Goal: Transaction & Acquisition: Purchase product/service

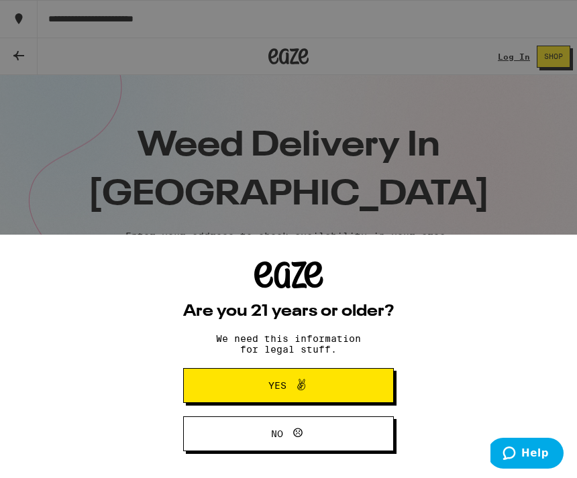
click at [351, 392] on button "Yes" at bounding box center [288, 385] width 211 height 35
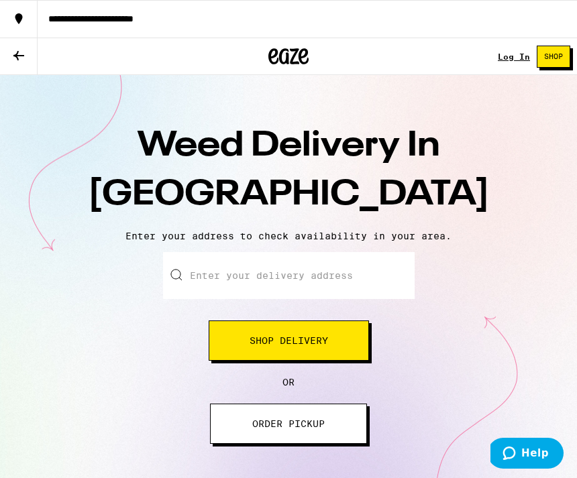
click at [325, 344] on span "Shop Delivery" at bounding box center [289, 340] width 78 height 9
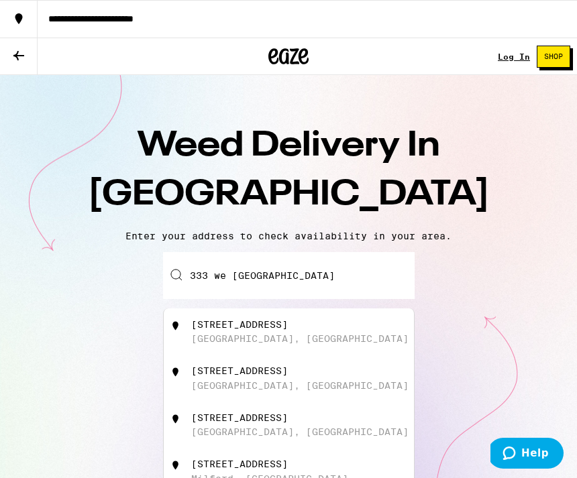
click at [267, 330] on div "333 West Milford Street" at bounding box center [239, 324] width 97 height 11
type input "333 West Milford Street, Glendale, CA"
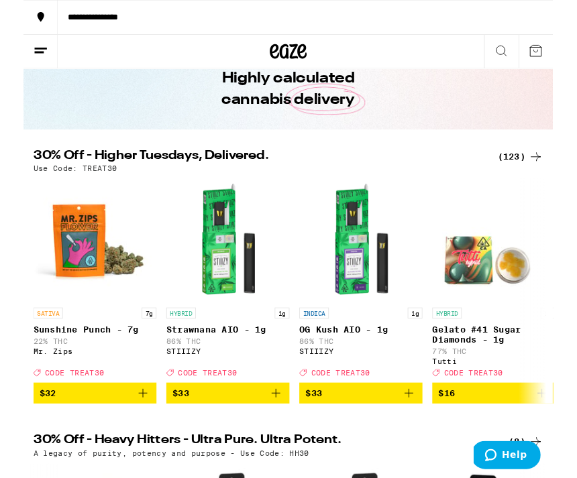
scroll to position [66, 0]
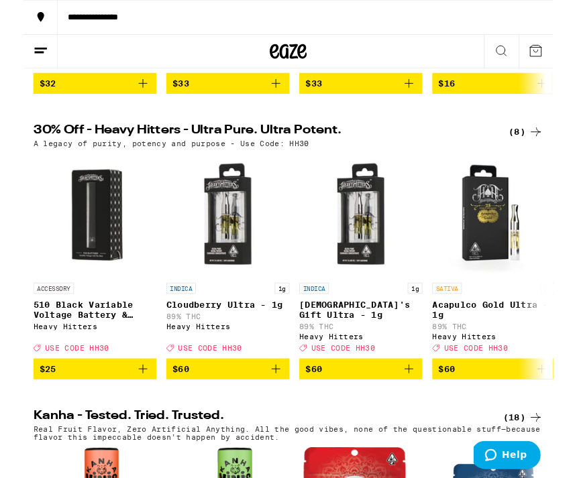
click at [378, 414] on button "$60" at bounding box center [368, 402] width 134 height 23
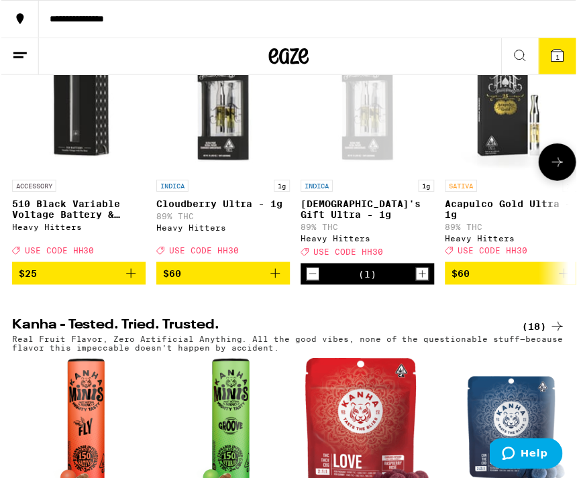
scroll to position [484, 0]
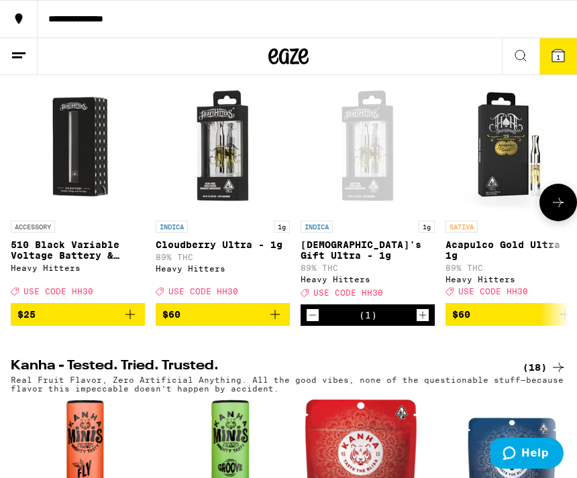
click at [502, 296] on span "USE CODE HH30" at bounding box center [493, 292] width 70 height 9
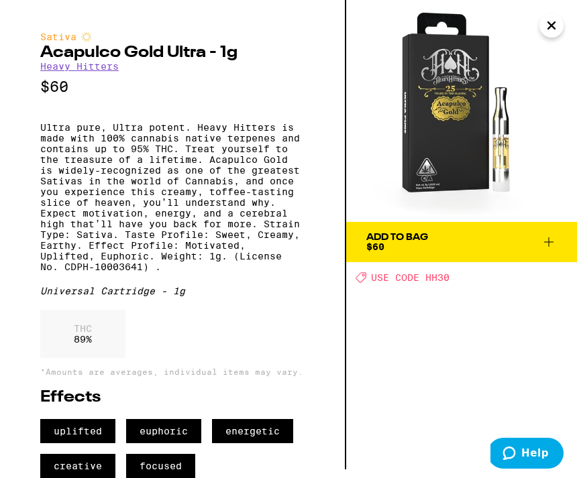
scroll to position [56, 0]
click at [186, 415] on div "Effects uplifted euphoric energetic creative focused" at bounding box center [172, 434] width 264 height 89
click at [179, 441] on span "euphoric" at bounding box center [163, 431] width 75 height 24
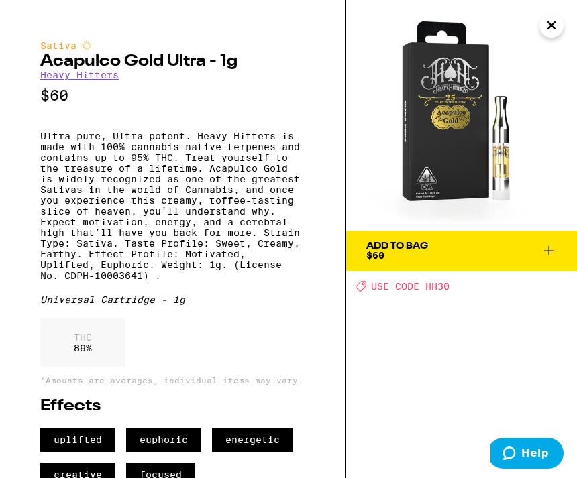
scroll to position [0, 0]
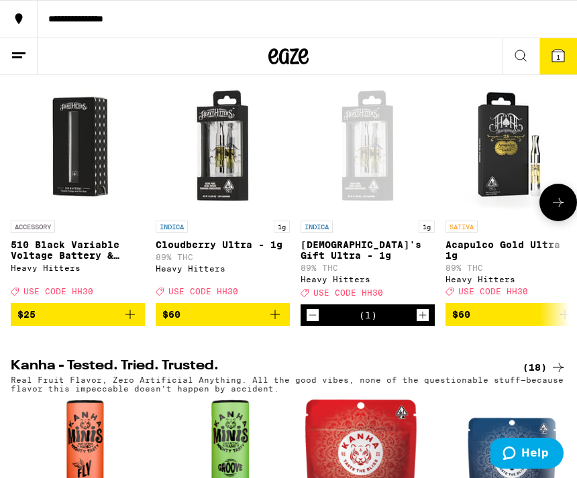
click at [566, 61] on button "1" at bounding box center [558, 56] width 38 height 36
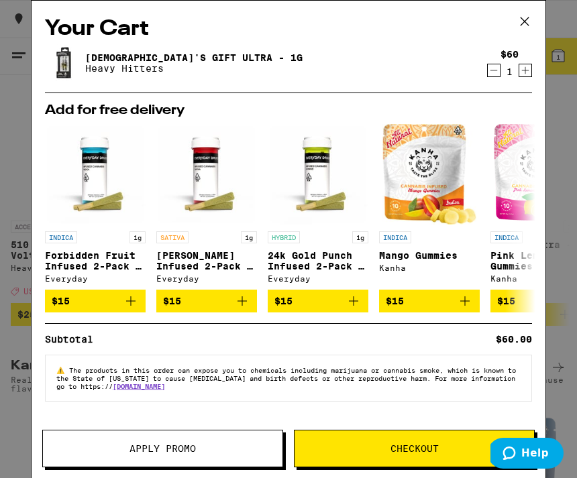
click at [522, 25] on icon at bounding box center [524, 21] width 20 height 20
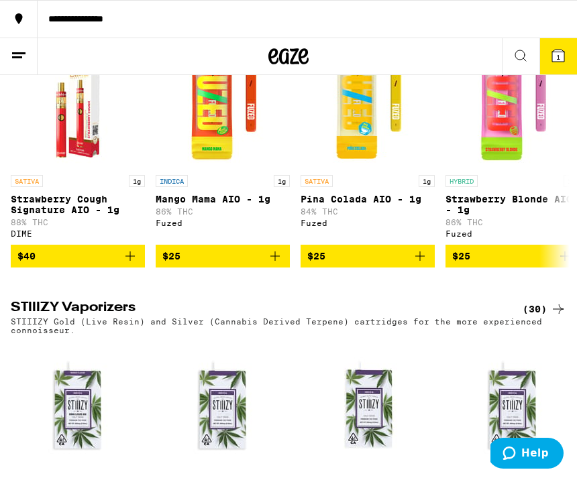
scroll to position [2142, 0]
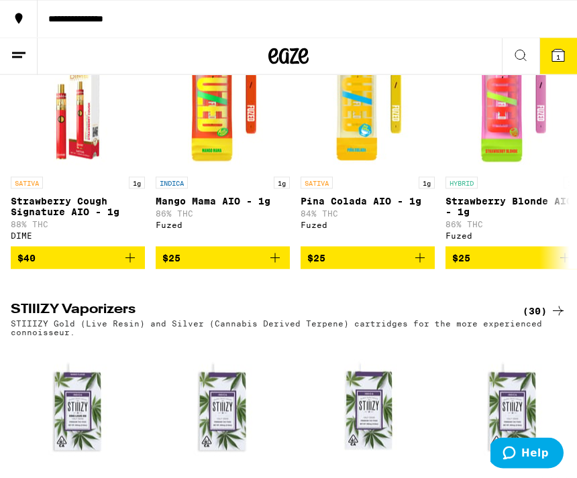
click at [425, 266] on icon "Add to bag" at bounding box center [420, 258] width 16 height 16
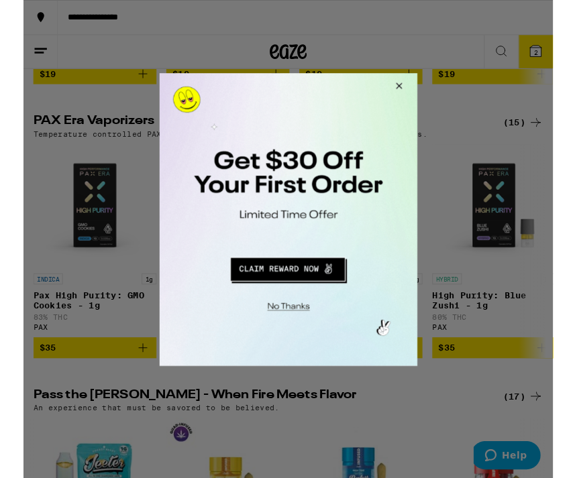
scroll to position [2670, 0]
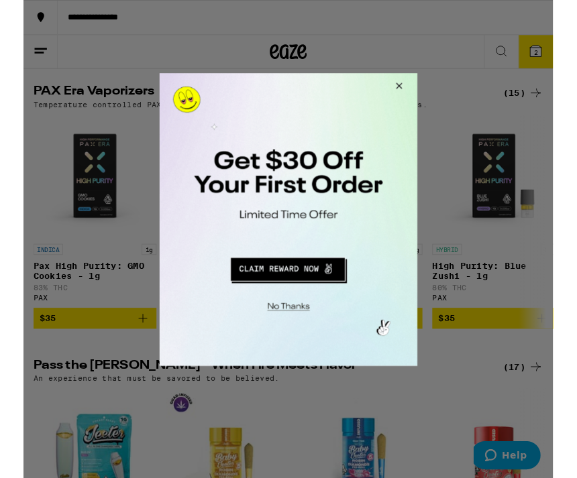
click at [424, 91] on button "Close Modal" at bounding box center [418, 88] width 36 height 32
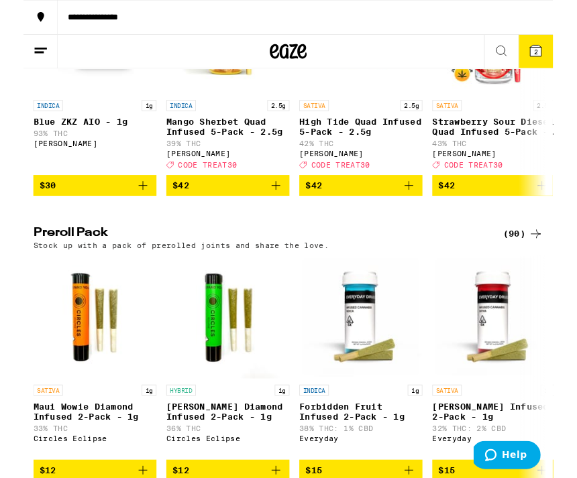
scroll to position [3126, 0]
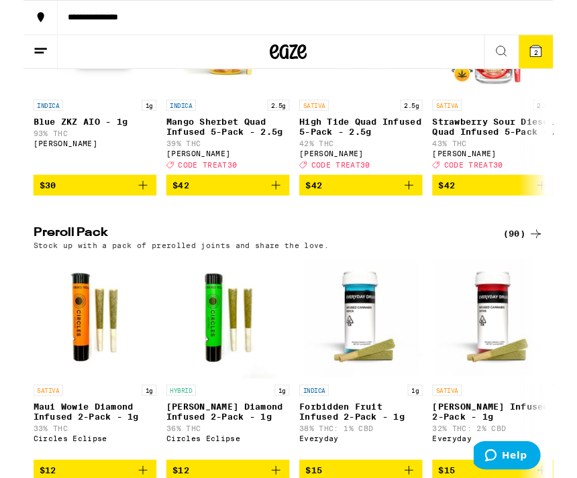
click at [494, 210] on span "$42" at bounding box center [512, 202] width 121 height 16
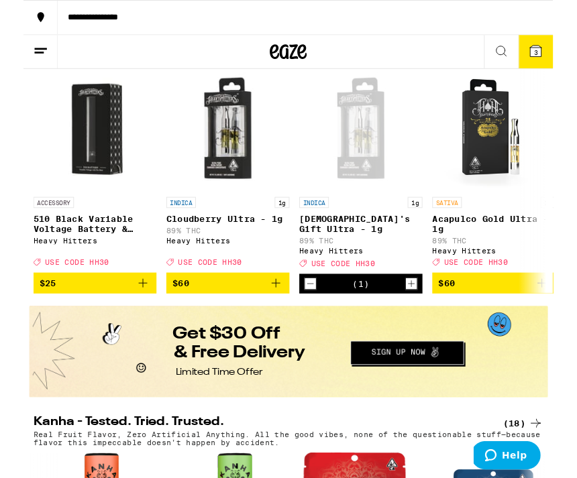
scroll to position [489, 0]
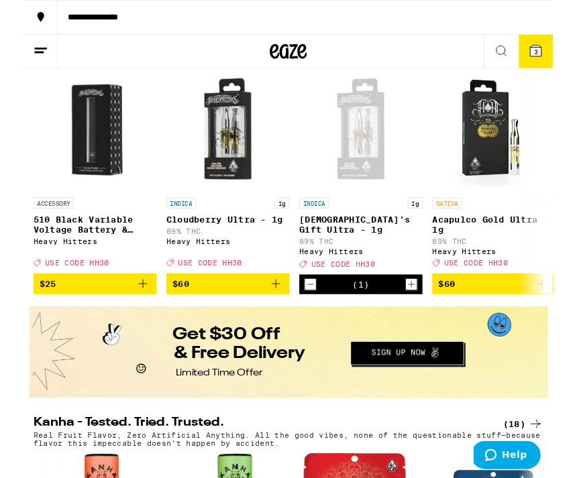
click at [127, 317] on icon "Add to bag" at bounding box center [130, 309] width 16 height 16
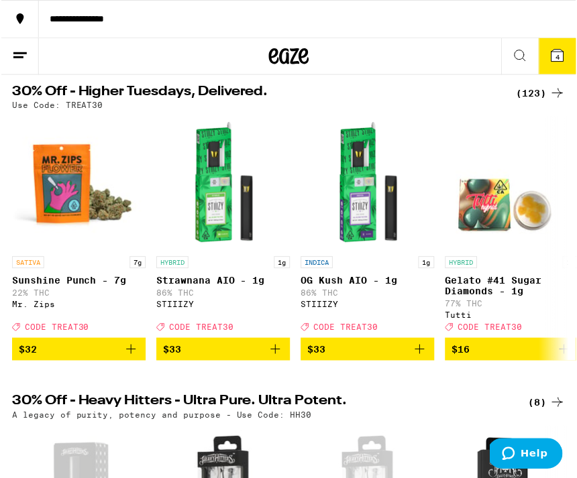
scroll to position [0, 0]
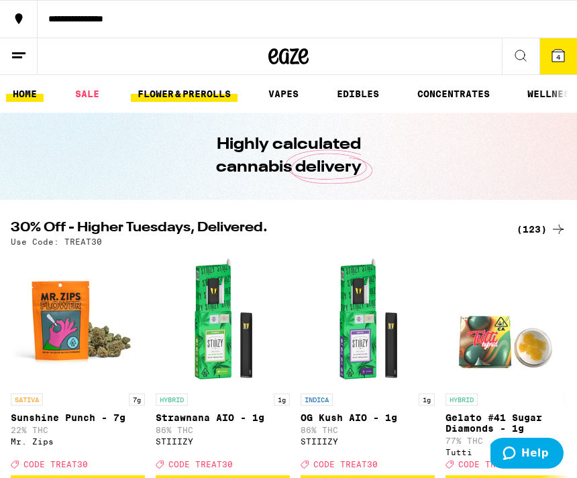
click at [207, 97] on link "FLOWER & PREROLLS" at bounding box center [184, 94] width 107 height 16
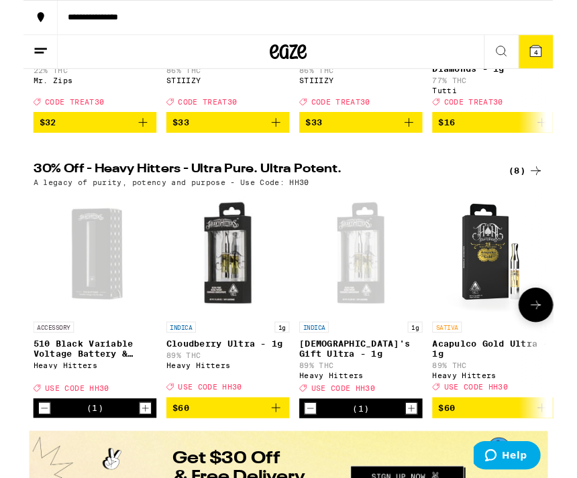
scroll to position [372, 0]
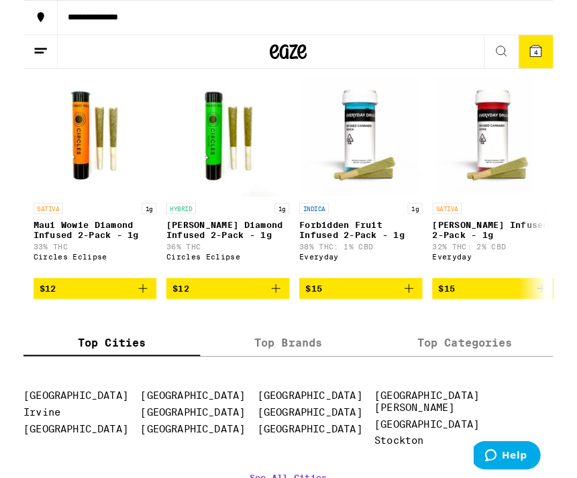
scroll to position [1061, 0]
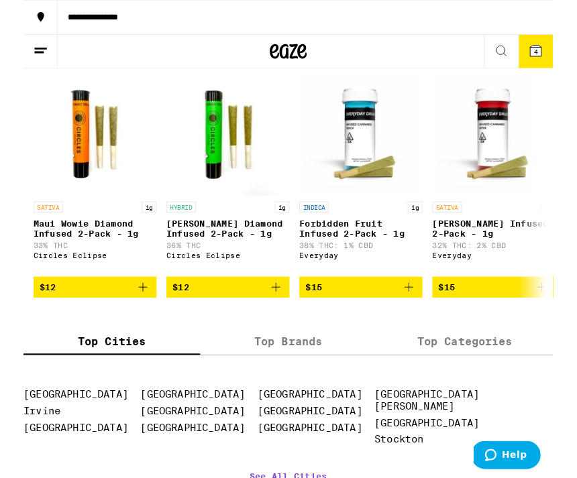
click at [127, 321] on icon "Add to bag" at bounding box center [130, 313] width 16 height 16
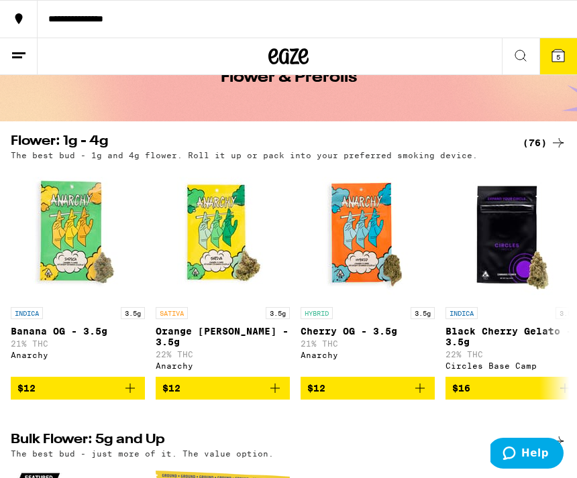
scroll to position [0, 0]
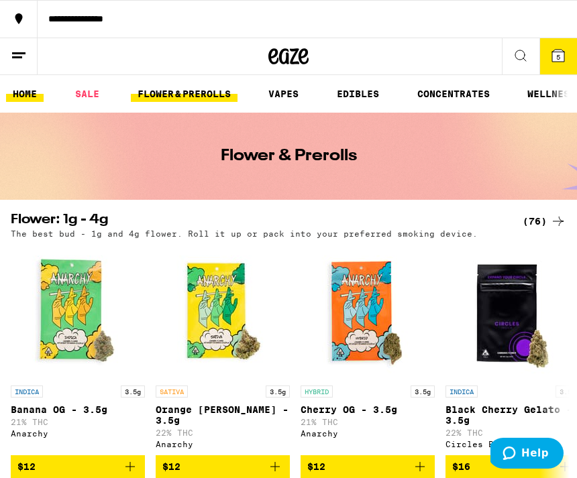
click at [17, 94] on link "HOME" at bounding box center [25, 94] width 38 height 16
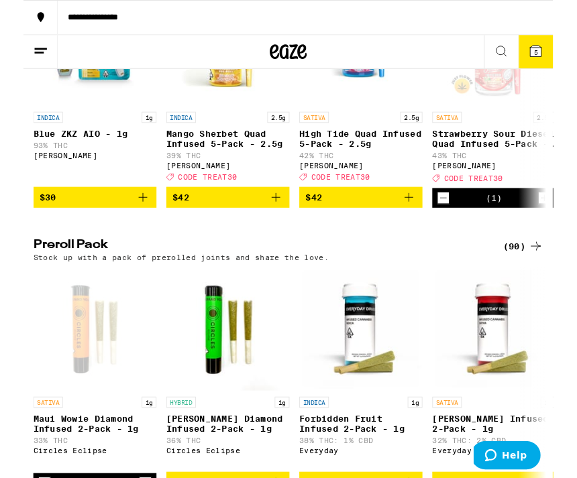
scroll to position [3016, 0]
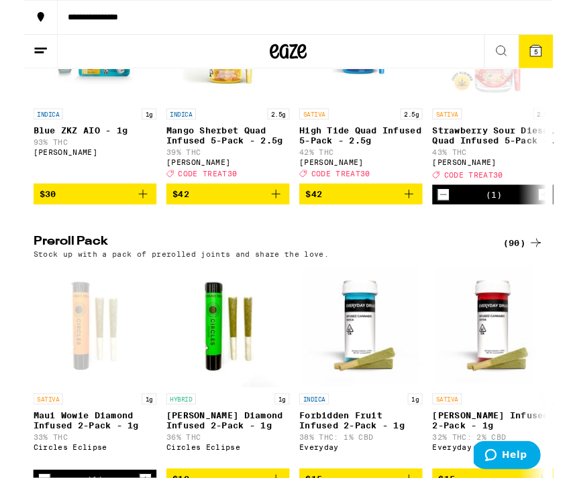
click at [565, 221] on icon "Increment" at bounding box center [567, 213] width 12 height 16
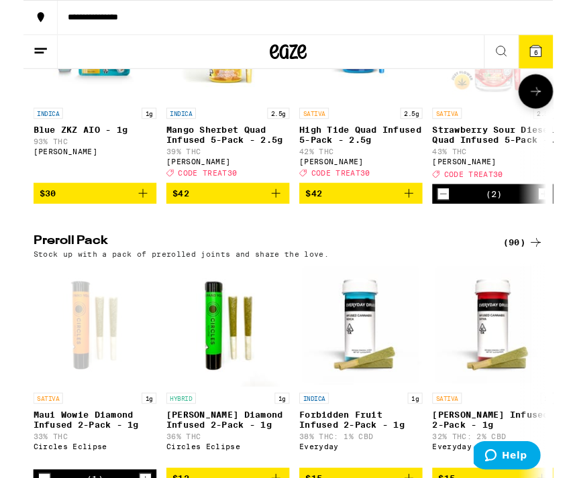
click at [557, 57] on span "6" at bounding box center [558, 57] width 4 height 8
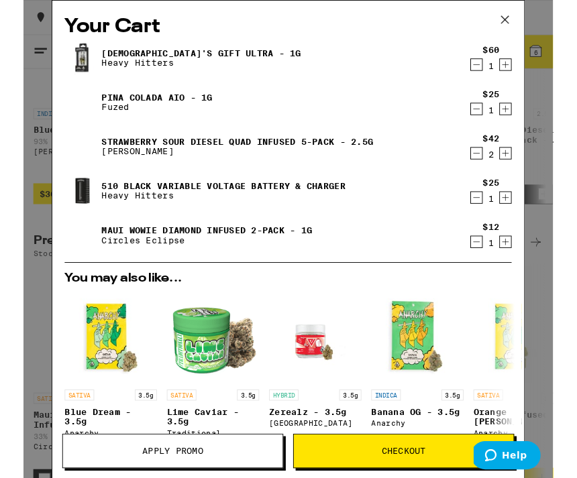
click at [504, 305] on h2 "You may also like..." at bounding box center [288, 303] width 487 height 13
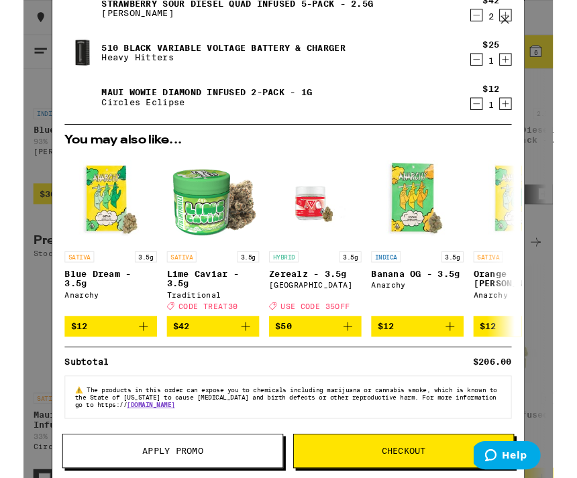
scroll to position [164, 0]
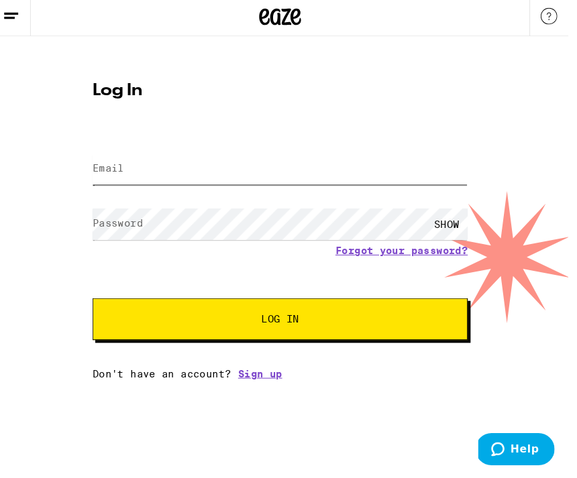
click at [245, 154] on input "Email" at bounding box center [277, 165] width 360 height 30
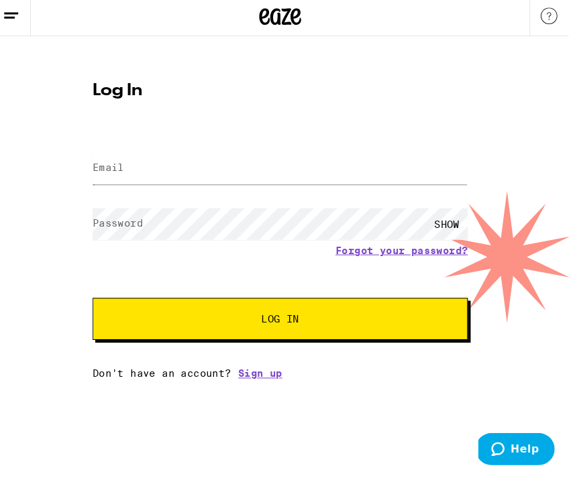
type input "ani_baburyan@yahoo.com"
click at [280, 308] on button "Log In" at bounding box center [277, 308] width 360 height 40
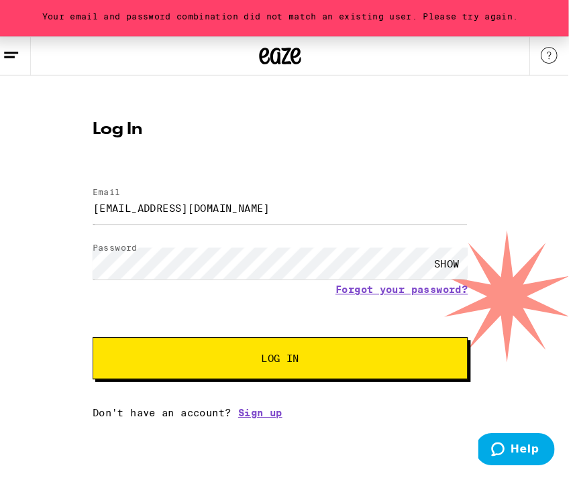
click at [406, 341] on button "Log In" at bounding box center [277, 346] width 360 height 40
click at [380, 332] on button "Log In" at bounding box center [277, 346] width 360 height 40
click at [437, 277] on link "Forgot your password?" at bounding box center [392, 280] width 127 height 11
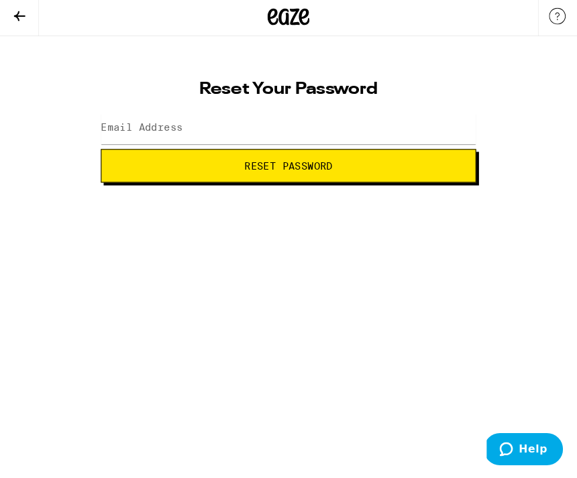
click at [429, 158] on span "Reset Password" at bounding box center [276, 161] width 337 height 9
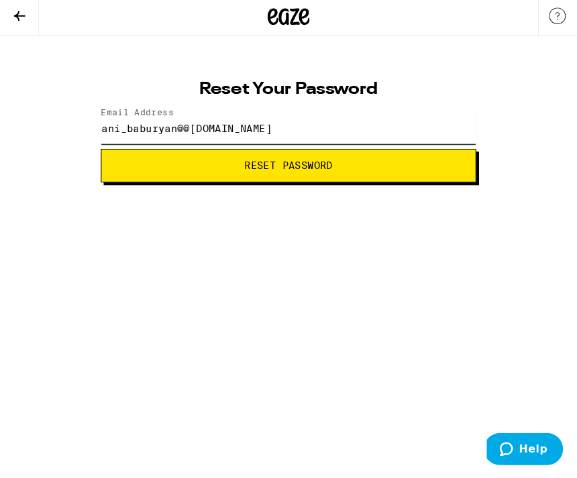
click at [288, 159] on button "Reset Password" at bounding box center [277, 162] width 360 height 32
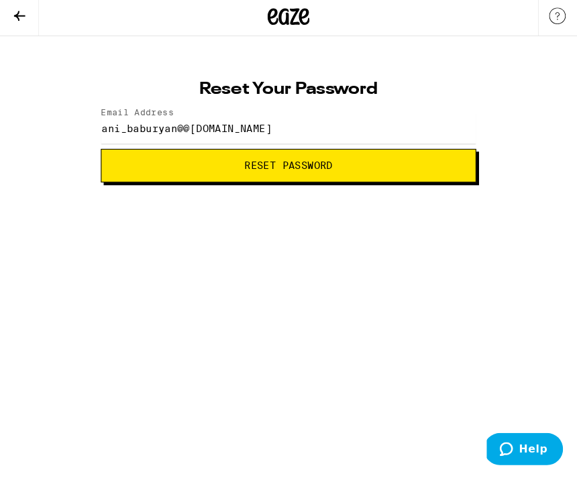
click at [429, 172] on button "Reset Password" at bounding box center [277, 162] width 360 height 32
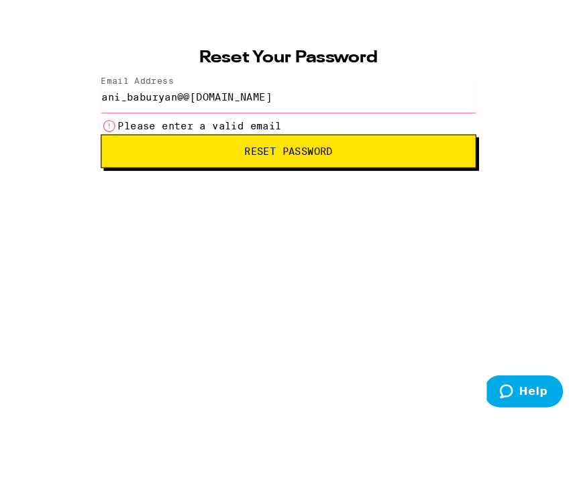
click at [201, 111] on input "ani_baburyan@@yahoo.com" at bounding box center [277, 126] width 360 height 30
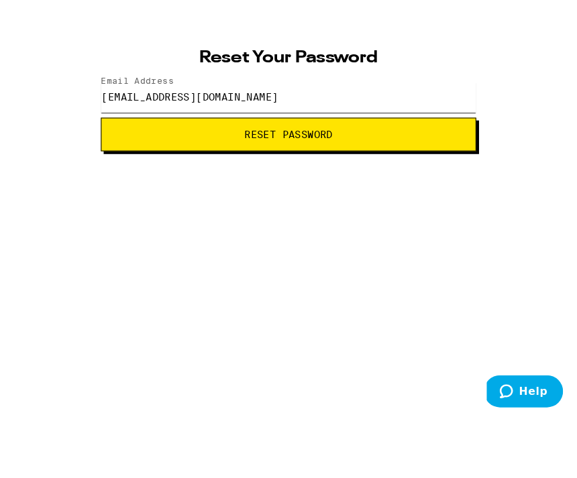
type input "ani_baburyan@yahoo.com"
click at [423, 146] on button "Reset Password" at bounding box center [277, 162] width 360 height 32
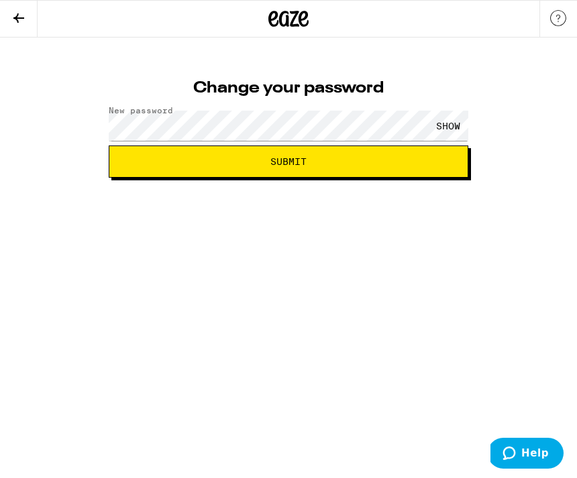
click at [443, 124] on div "SHOW" at bounding box center [448, 126] width 40 height 30
click at [288, 162] on button "Submit" at bounding box center [289, 162] width 360 height 32
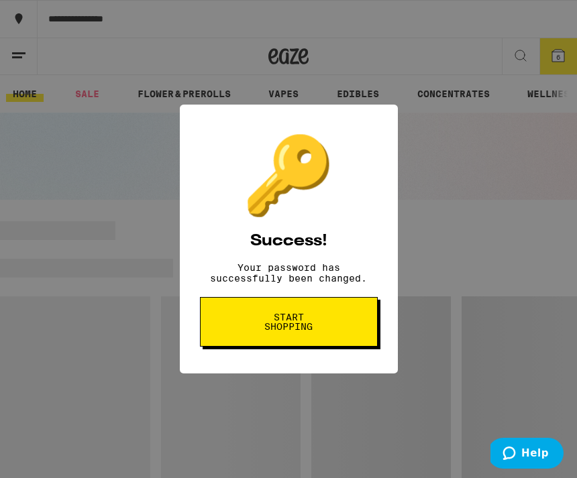
click at [332, 333] on button "Start shopping" at bounding box center [289, 322] width 178 height 50
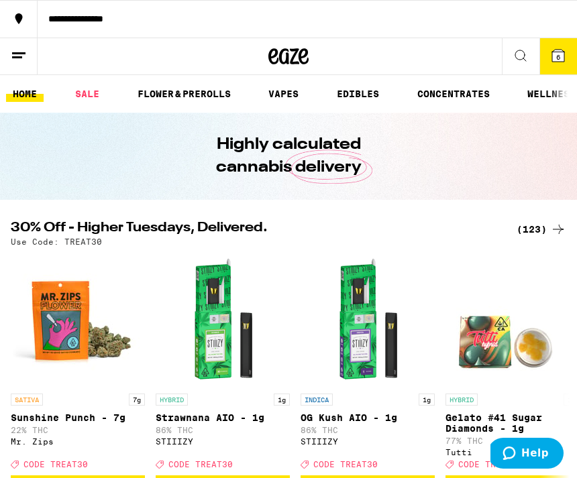
click at [557, 54] on span "6" at bounding box center [558, 57] width 4 height 8
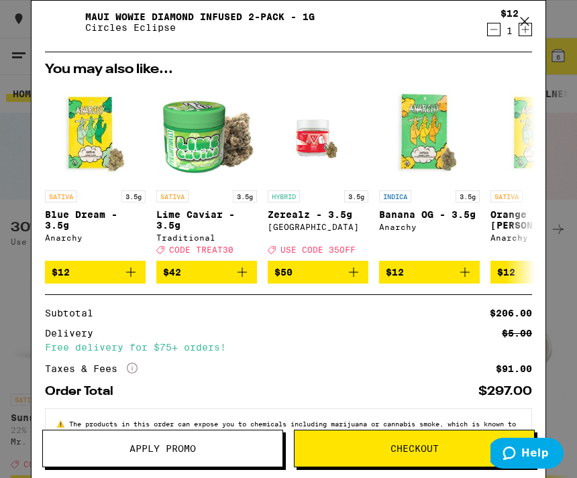
scroll to position [236, 0]
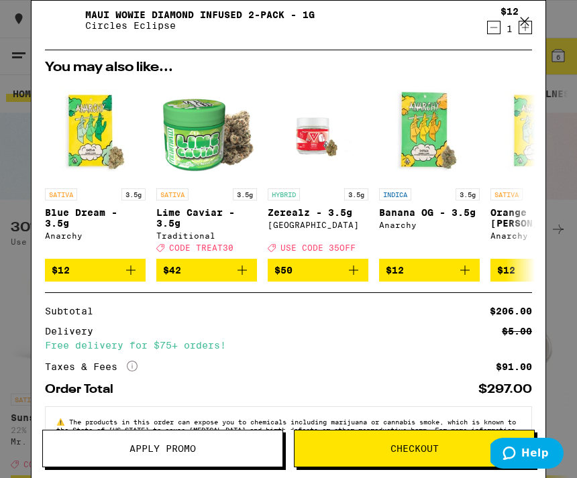
click at [409, 446] on span "Checkout" at bounding box center [414, 448] width 48 height 9
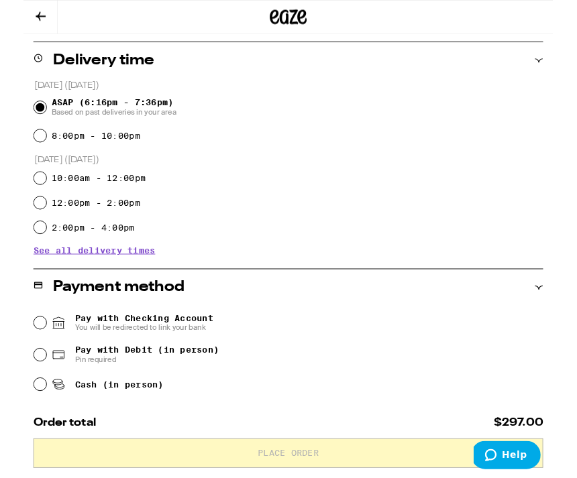
scroll to position [316, 0]
click at [17, 417] on input "Cash (in person)" at bounding box center [17, 419] width 13 height 13
radio input "true"
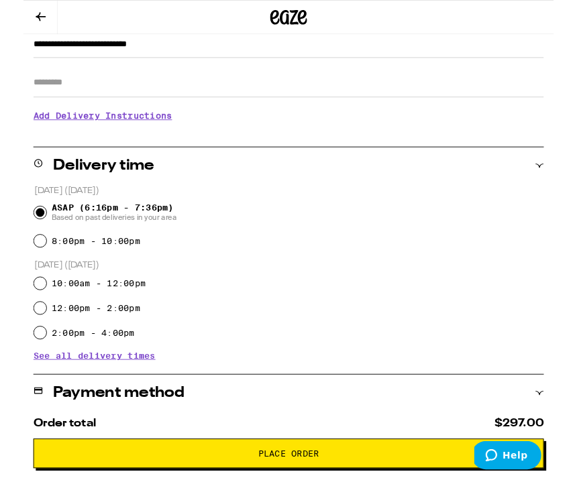
scroll to position [201, 0]
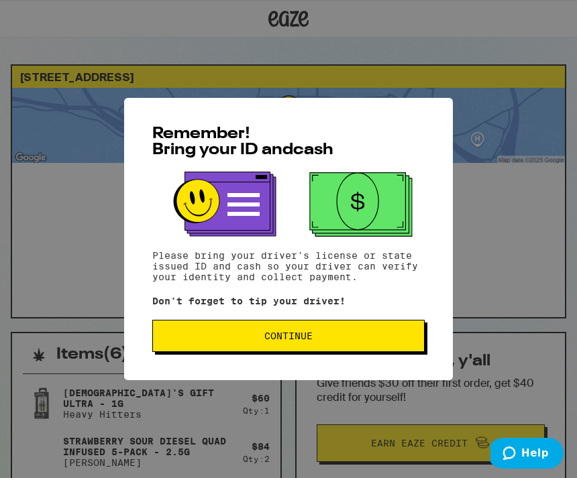
click at [303, 341] on span "Continue" at bounding box center [288, 335] width 48 height 9
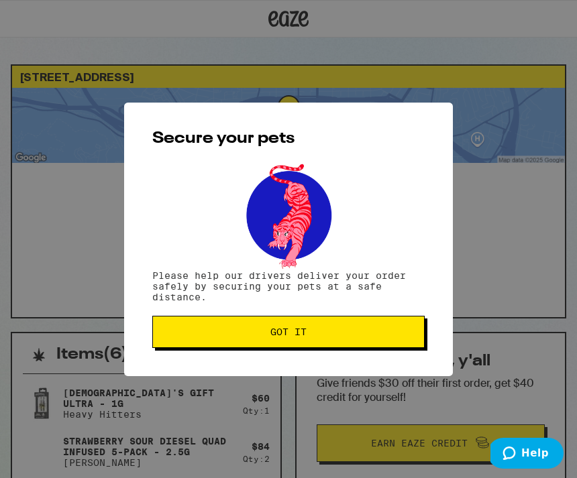
click at [324, 331] on span "Got it" at bounding box center [289, 331] width 250 height 9
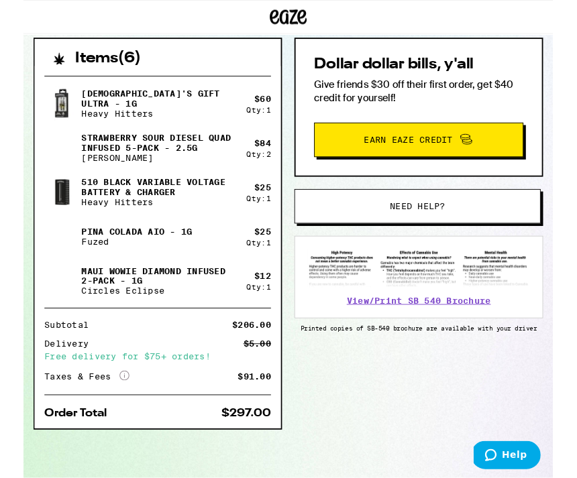
scroll to position [292, 0]
